Goal: Communication & Community: Answer question/provide support

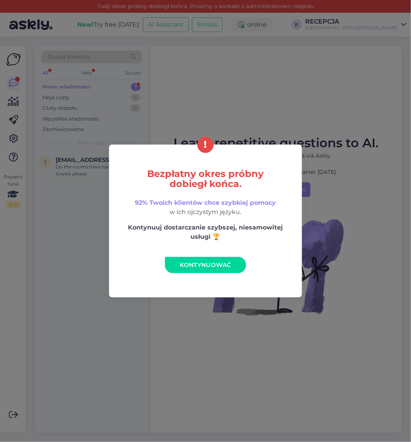
click at [200, 267] on span "Kontynuować" at bounding box center [205, 264] width 51 height 7
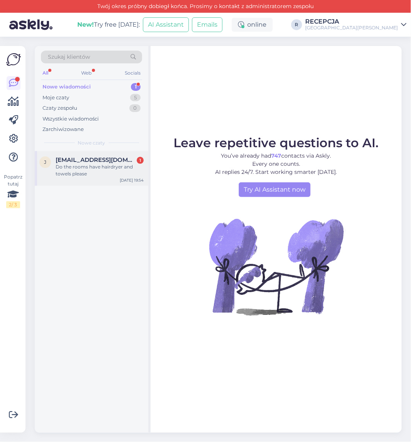
click at [97, 165] on div "Do the rooms have hairdryer and towels please" at bounding box center [100, 170] width 88 height 14
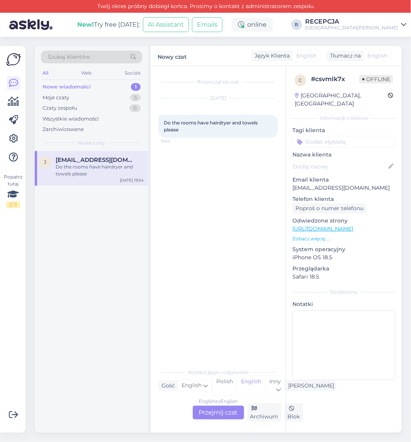
click at [219, 413] on div "English to English Przejmij czat" at bounding box center [218, 413] width 51 height 14
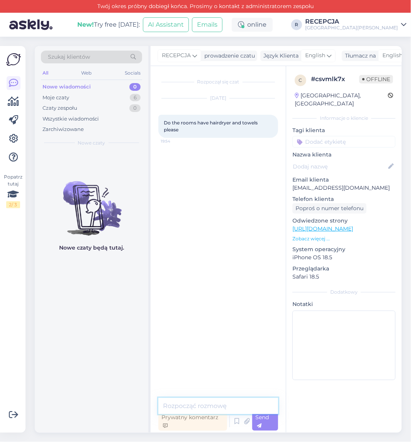
click at [192, 405] on textarea at bounding box center [218, 406] width 120 height 16
click at [165, 407] on textarea "The rooms in our hotel have compl" at bounding box center [218, 406] width 120 height 16
click at [164, 407] on textarea "The rooms in our hotel have compl" at bounding box center [218, 406] width 120 height 16
click at [223, 408] on textarea "Good evening! The rooms in our hotel have compl" at bounding box center [218, 402] width 120 height 26
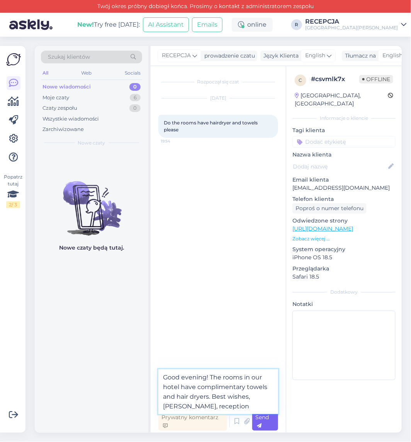
type textarea "Good evening! The rooms in our hotel have complimentary towels and hair dryers.…"
click at [262, 424] on icon at bounding box center [259, 426] width 5 height 5
